Goal: Task Accomplishment & Management: Use online tool/utility

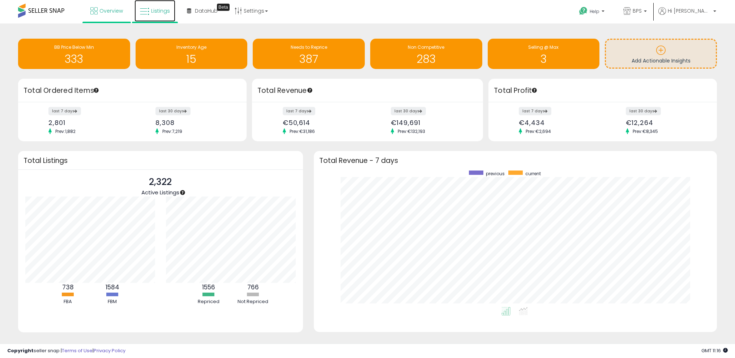
click at [152, 12] on span "Listings" at bounding box center [160, 10] width 19 height 7
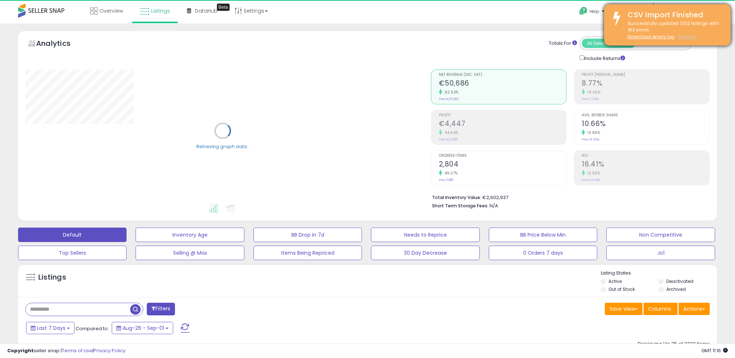
click at [684, 37] on u "Dismiss" at bounding box center [687, 37] width 18 height 6
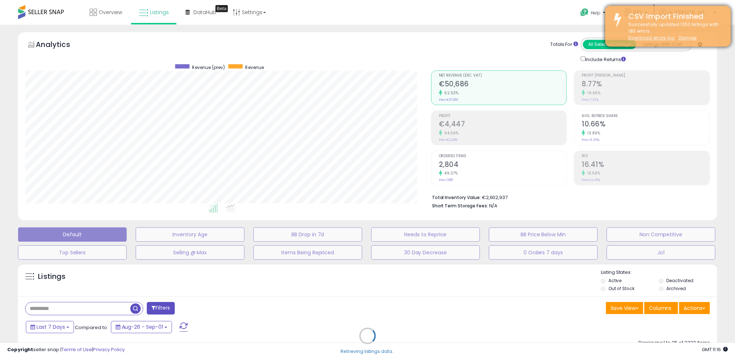
scroll to position [148, 409]
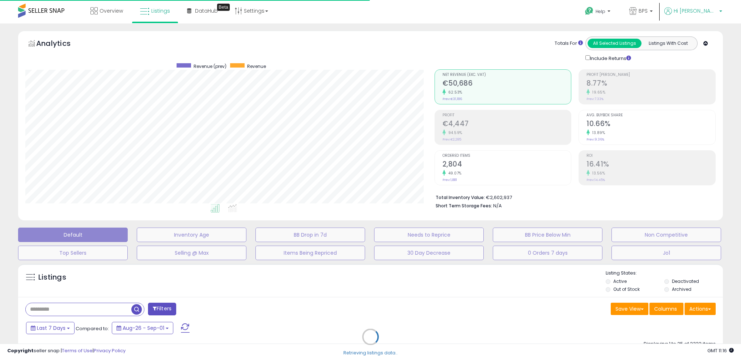
click at [712, 11] on span "Hi [PERSON_NAME]" at bounding box center [694, 10] width 43 height 7
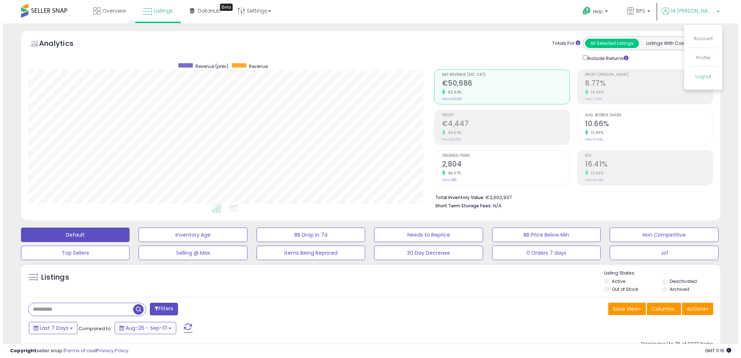
scroll to position [148, 406]
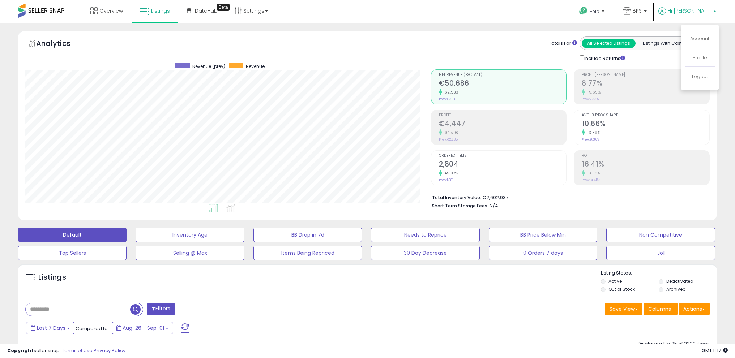
click at [135, 310] on span "button" at bounding box center [135, 310] width 10 height 10
click at [107, 310] on input "text" at bounding box center [78, 309] width 105 height 13
click at [695, 307] on button "Actions" at bounding box center [694, 309] width 31 height 12
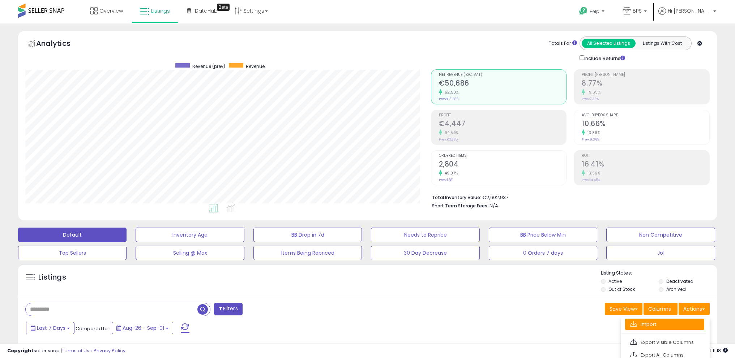
click at [667, 325] on link "Import" at bounding box center [664, 324] width 79 height 11
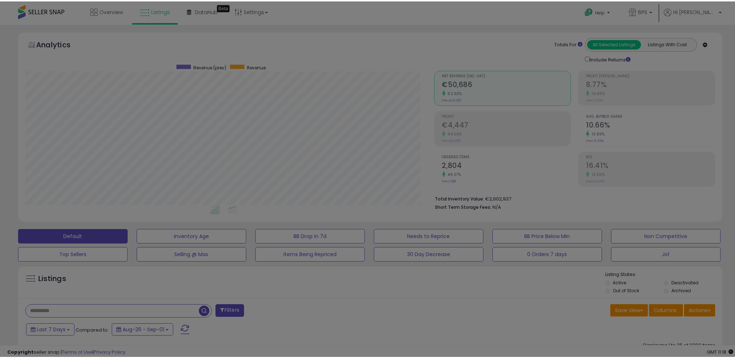
scroll to position [148, 409]
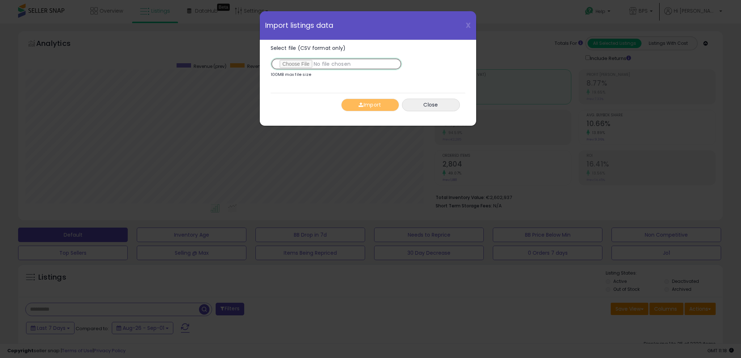
click at [319, 62] on input "Select file (CSV format only)" at bounding box center [336, 64] width 131 height 12
type input "**********"
click at [367, 103] on button "Import" at bounding box center [370, 105] width 58 height 13
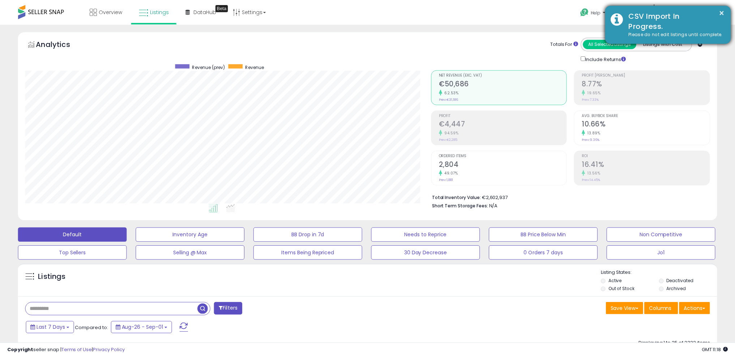
scroll to position [361492, 361234]
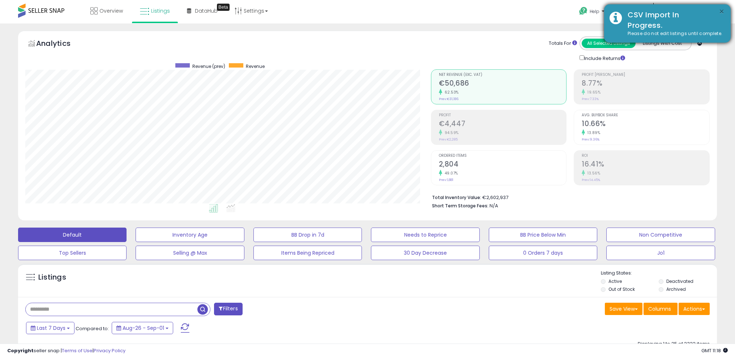
click at [721, 10] on button "×" at bounding box center [722, 11] width 6 height 9
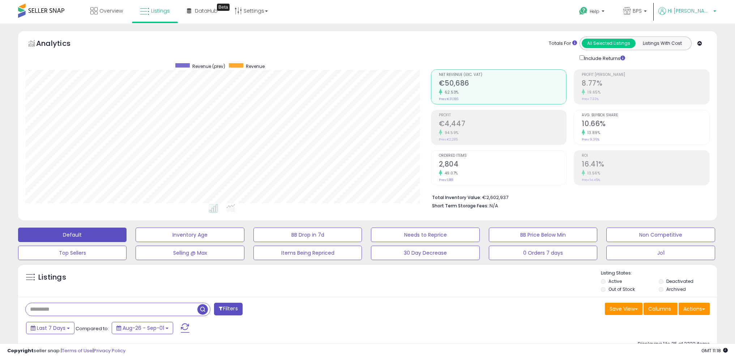
click at [697, 10] on span "Hi [PERSON_NAME]" at bounding box center [689, 10] width 43 height 7
click at [699, 74] on link "Logout" at bounding box center [700, 76] width 16 height 7
